Goal: Information Seeking & Learning: Learn about a topic

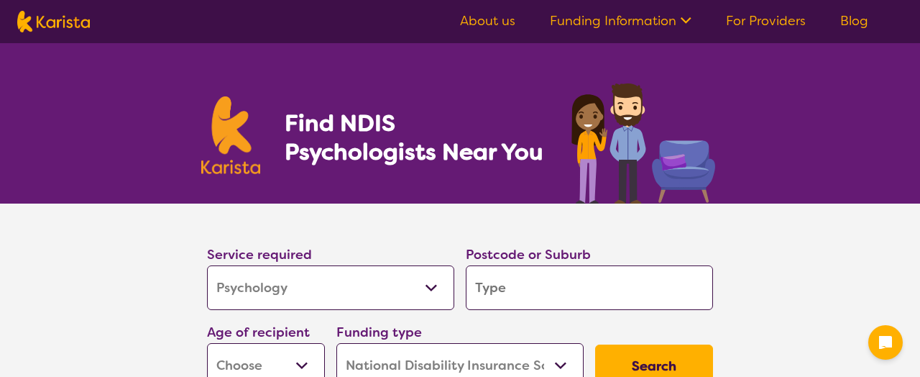
select select "Psychology"
select select "NDIS"
select select "Psychology"
select select "NDIS"
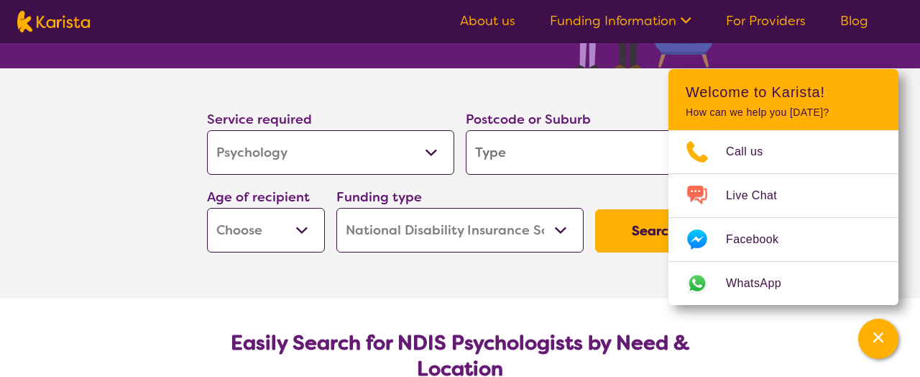
click at [557, 157] on input "search" at bounding box center [589, 152] width 247 height 45
type input "2"
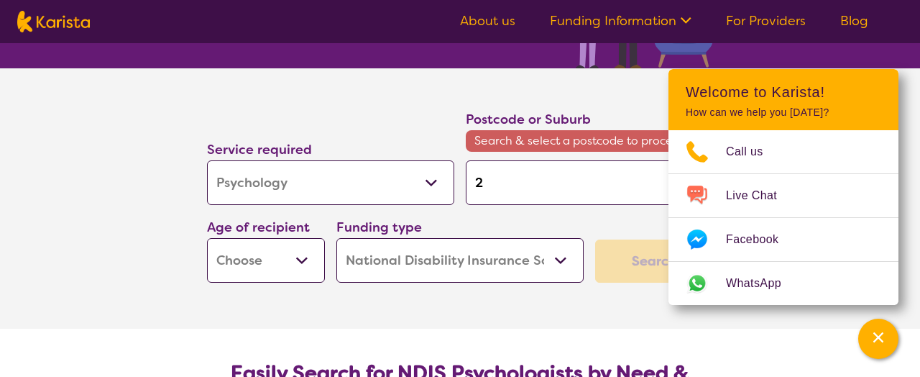
type input "21"
type input "215"
type input "2155"
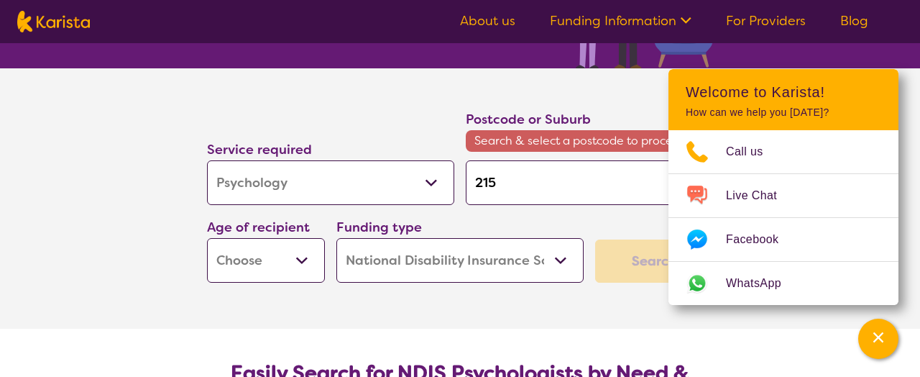
type input "2155"
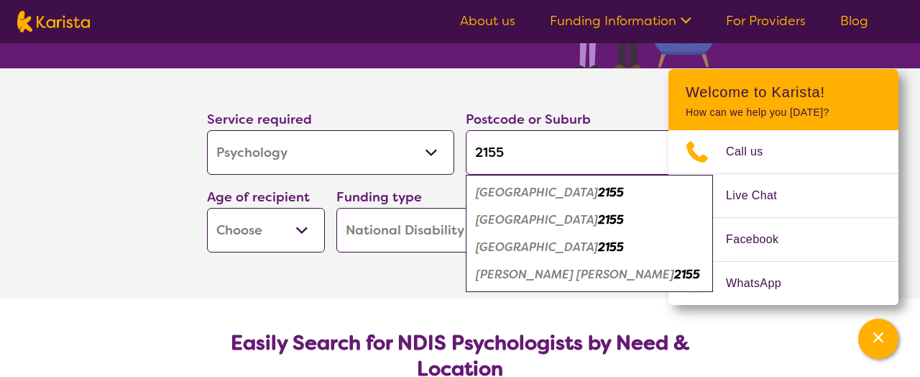
type input "2155"
click at [272, 232] on select "Early Childhood - 0 to 9 Child - 10 to 11 Adolescent - 12 to 17 Adult - 18 to 6…" at bounding box center [266, 230] width 118 height 45
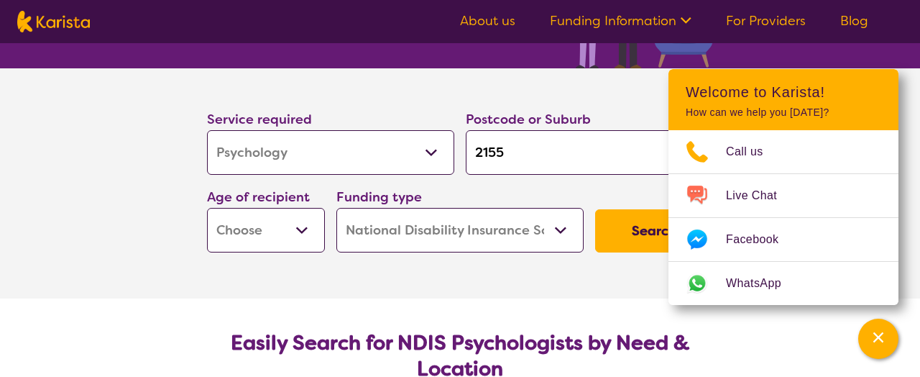
select select "AD"
click at [207, 208] on select "Early Childhood - 0 to 9 Child - 10 to 11 Adolescent - 12 to 17 Adult - 18 to 6…" at bounding box center [266, 230] width 118 height 45
select select "AD"
click at [619, 234] on button "Search" at bounding box center [654, 230] width 118 height 43
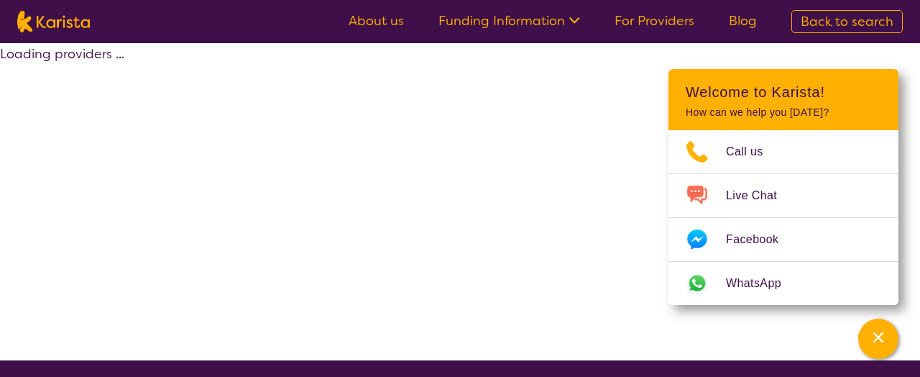
select select "by_score"
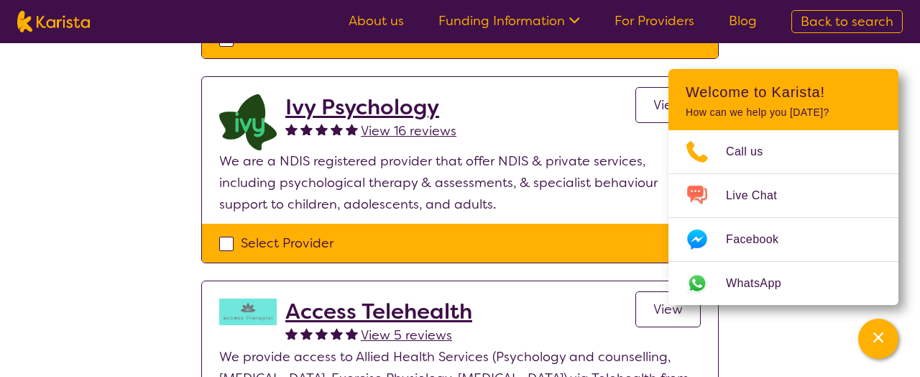
scroll to position [341, 0]
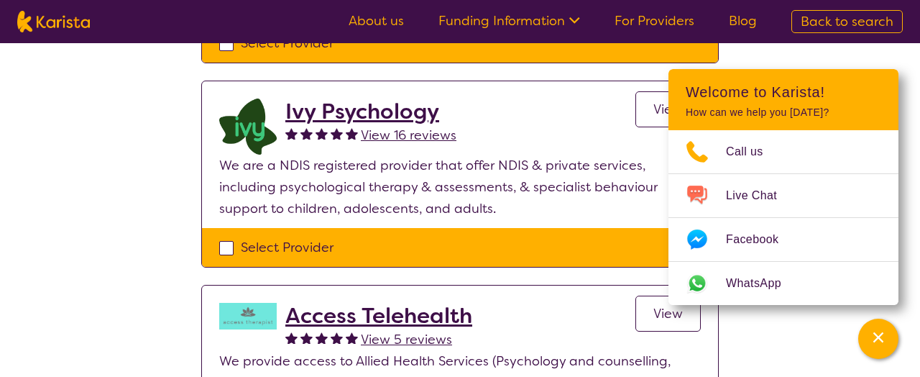
click at [369, 119] on h2 "Ivy Psychology" at bounding box center [370, 111] width 171 height 26
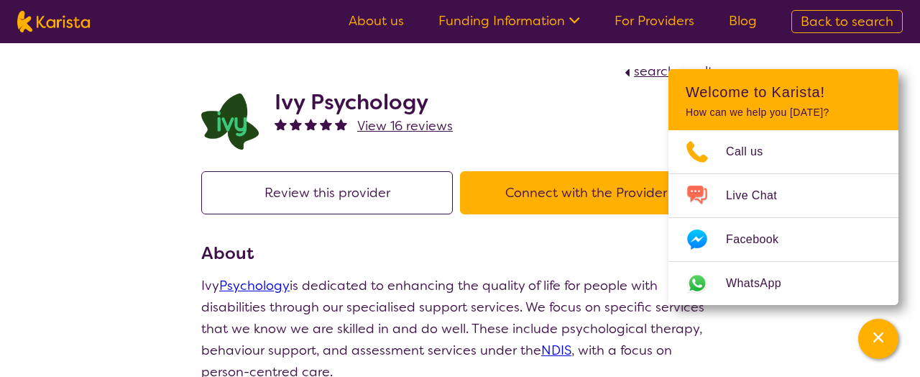
select select "by_score"
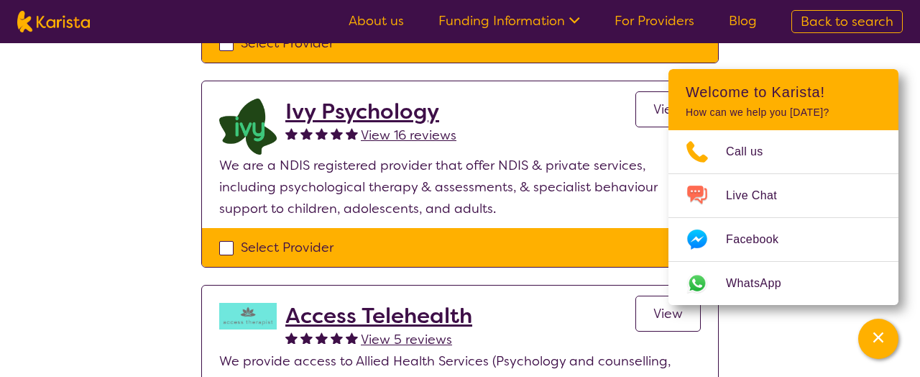
select select "Psychology"
select select "AD"
select select "NDIS"
select select "Psychology"
select select "AD"
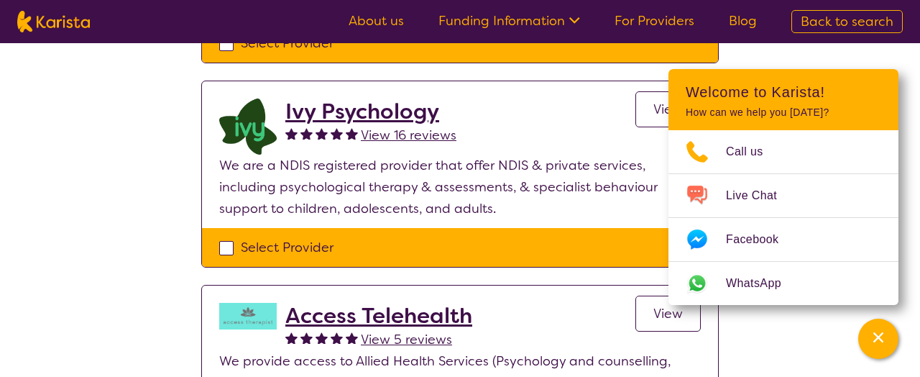
select select "NDIS"
